Goal: Transaction & Acquisition: Obtain resource

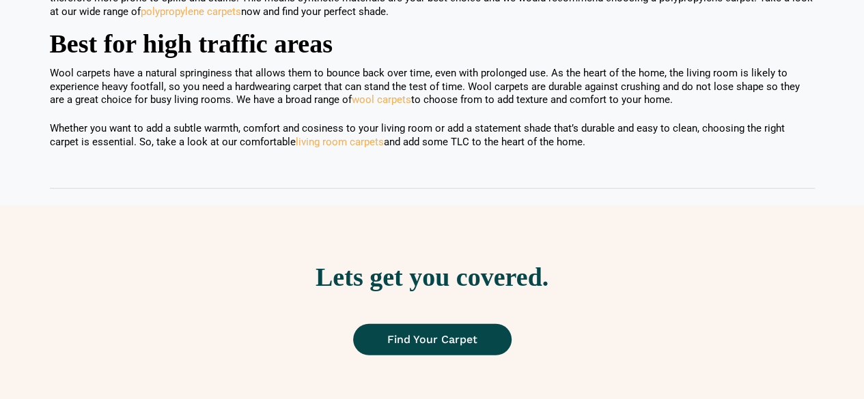
scroll to position [1575, 0]
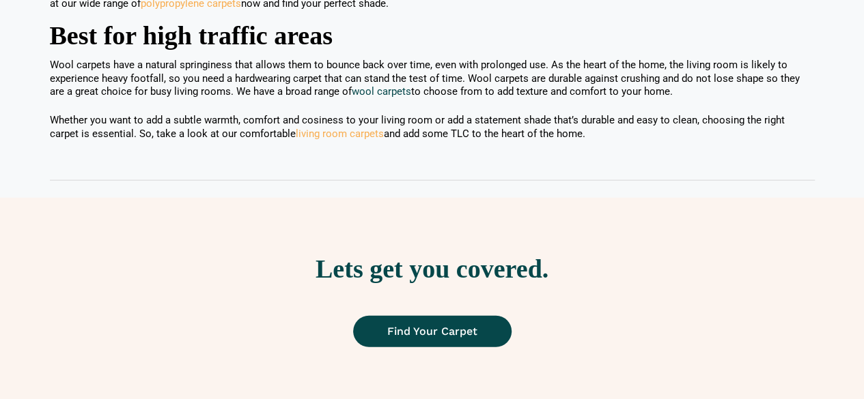
click at [376, 92] on link "wool carpets" at bounding box center [381, 91] width 59 height 12
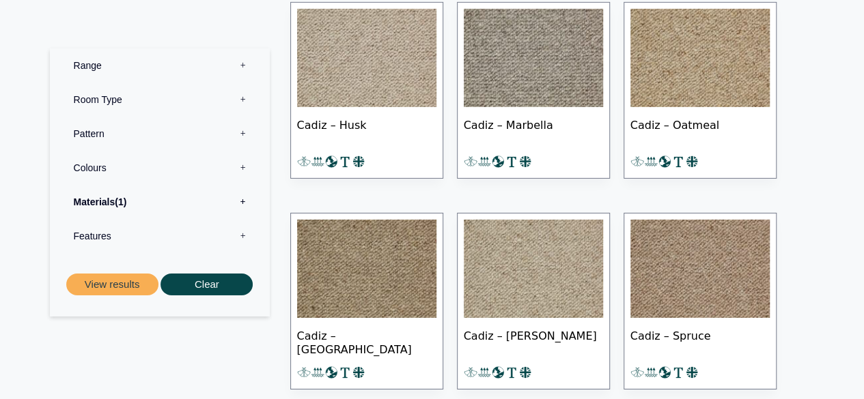
scroll to position [4771, 0]
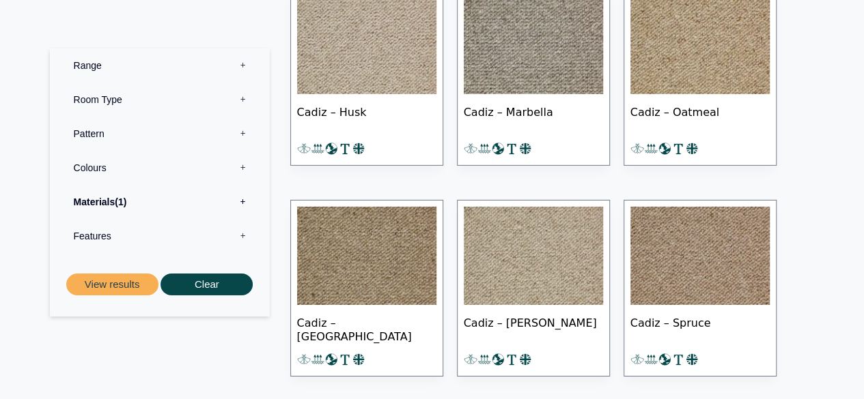
click at [736, 64] on img at bounding box center [699, 45] width 139 height 98
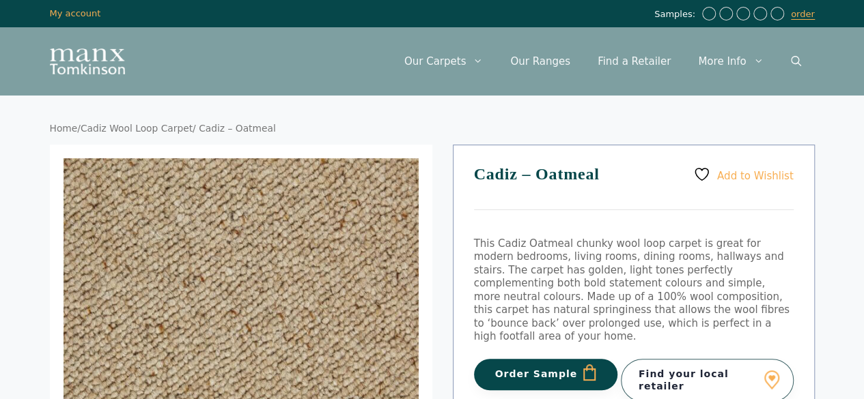
scroll to position [350, 0]
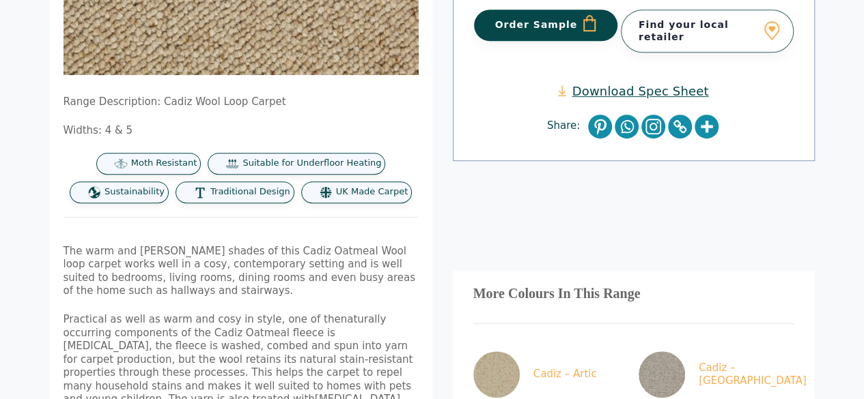
click at [855, 128] on body "Skip to content Samples: order My Account My account Menu Menu Our Carpets View…" at bounding box center [432, 237] width 864 height 1174
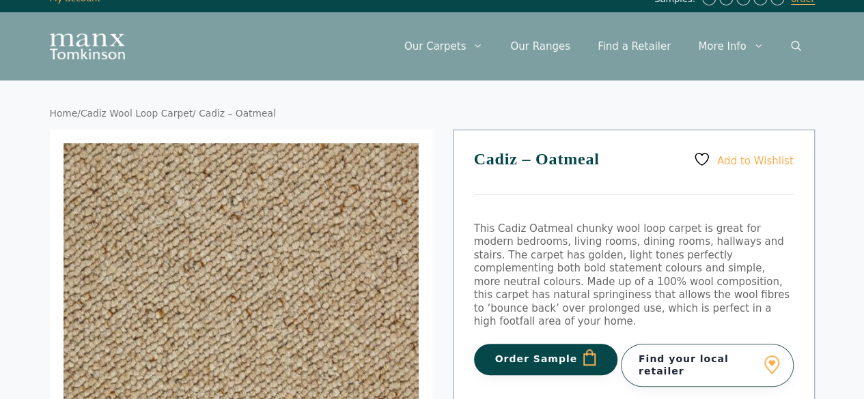
scroll to position [0, 0]
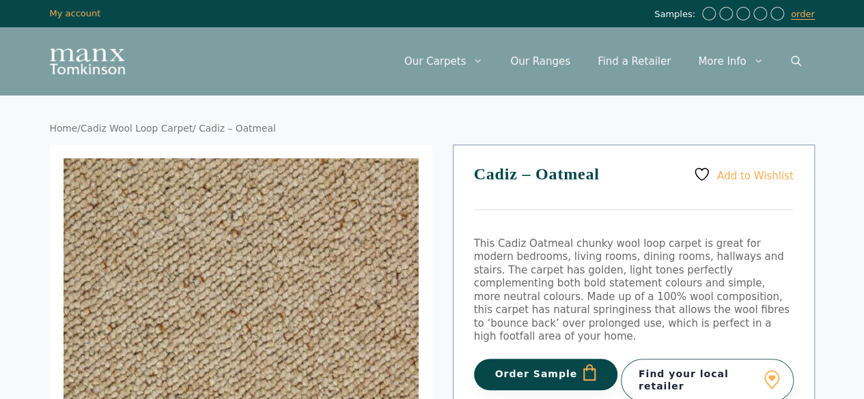
click at [530, 272] on p "This Cadiz Oatmeal chunky wool loop carpet is great for modern bedrooms, living…" at bounding box center [634, 291] width 320 height 107
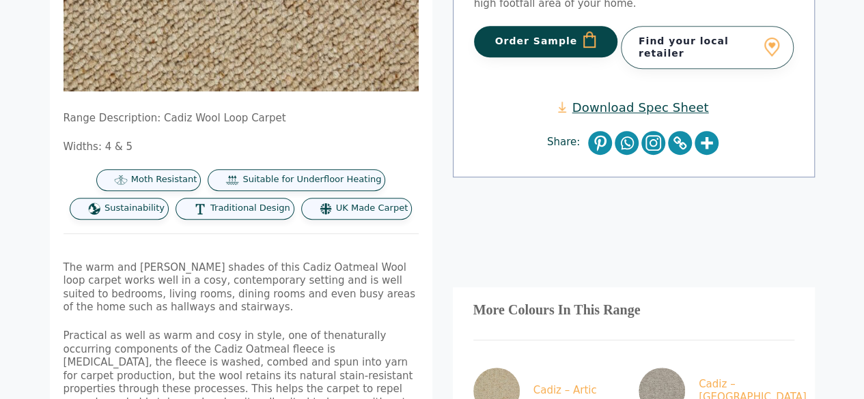
scroll to position [309, 0]
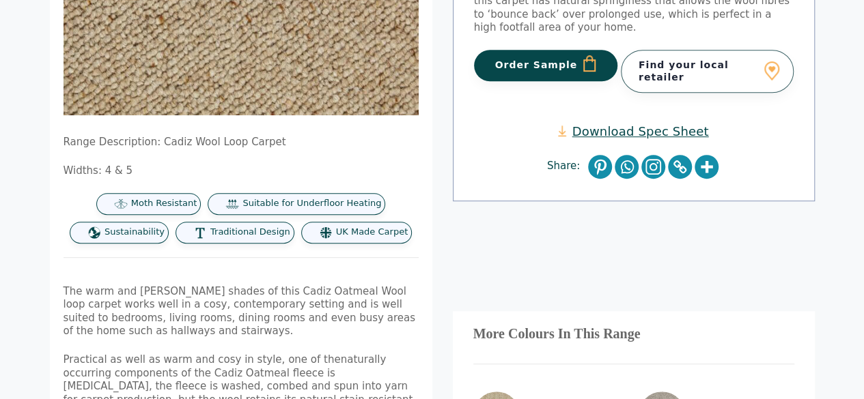
click at [736, 50] on link "Find your local retailer" at bounding box center [707, 71] width 173 height 42
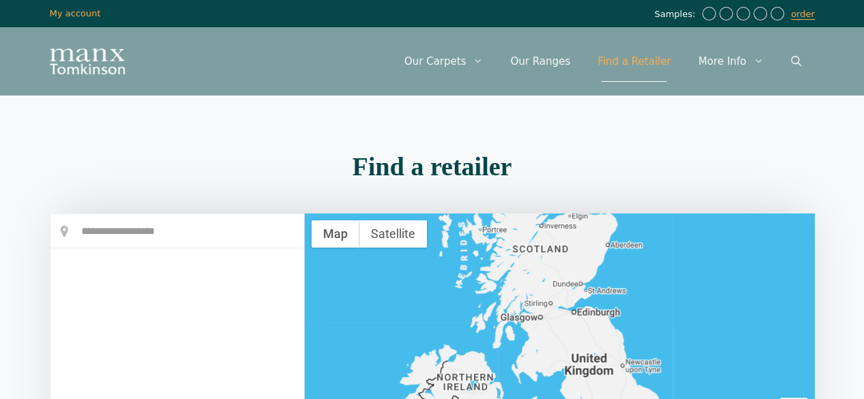
click at [209, 221] on input "text" at bounding box center [177, 231] width 253 height 34
